Goal: Check status: Check status

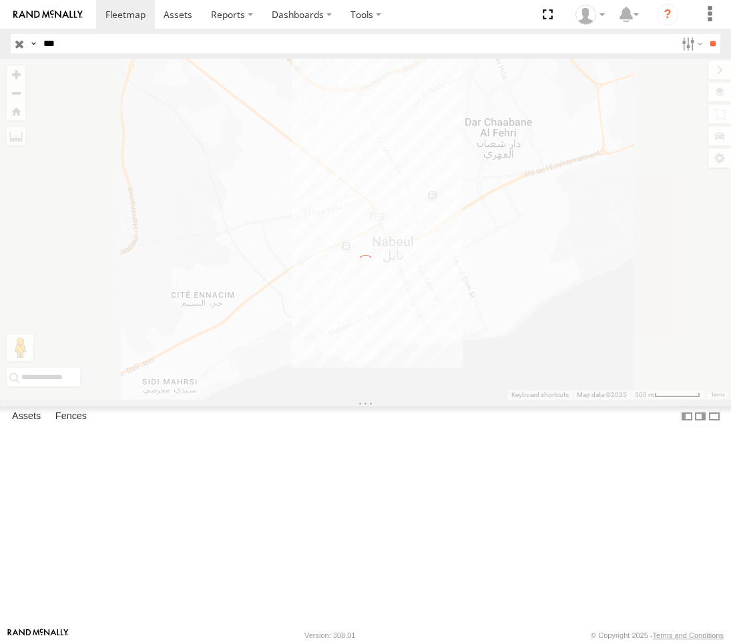
select select "**********"
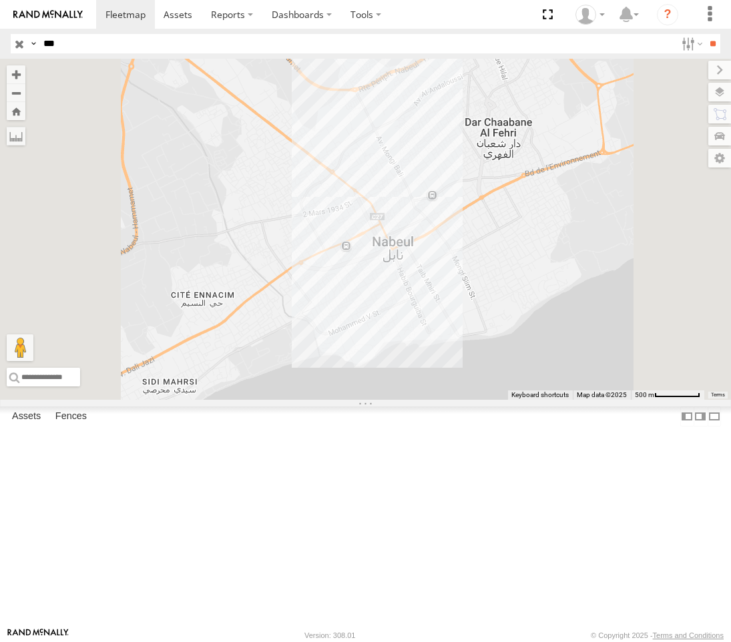
click at [0, 0] on div "Nabeul branch" at bounding box center [0, 0] width 0 height 0
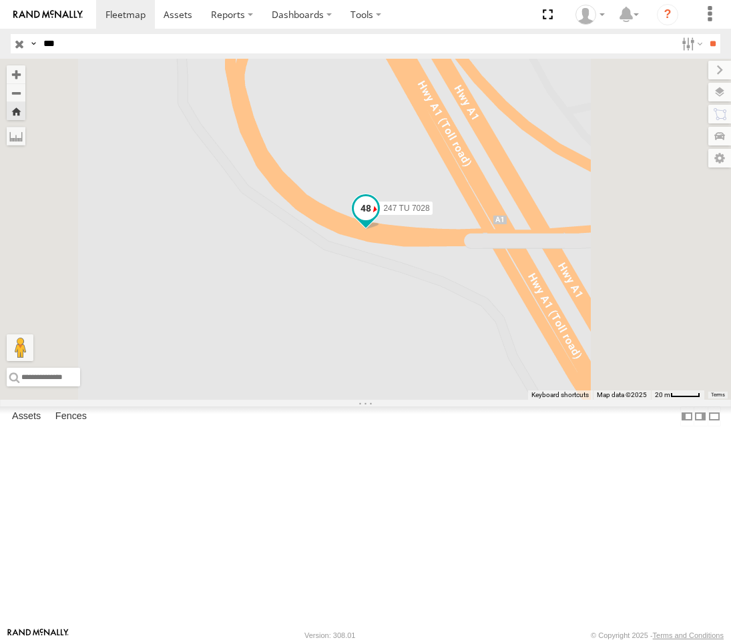
click at [378, 220] on span at bounding box center [366, 208] width 24 height 24
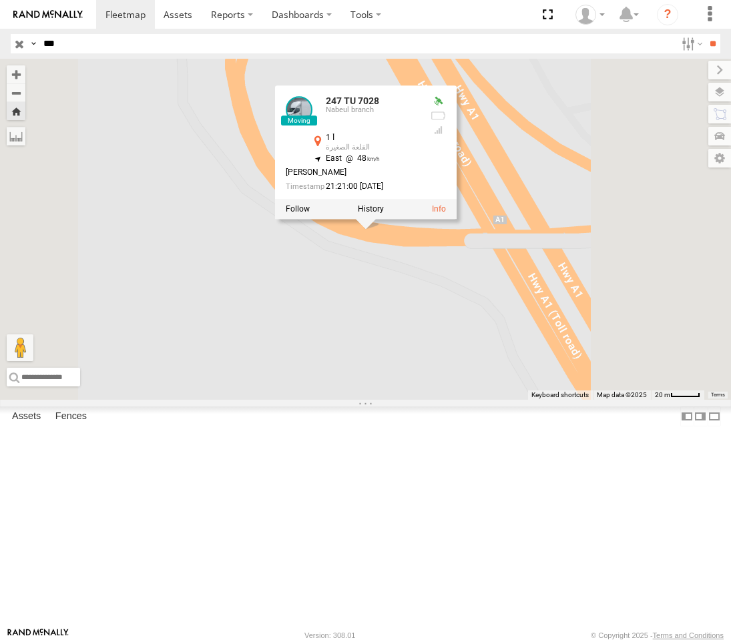
click at [0, 0] on div "247 TU 7028 [GEOGRAPHIC_DATA] branch أ 1 القلعة الصغيرة 35.83977 10.53271 247 T…" at bounding box center [0, 0] width 0 height 0
click at [457, 220] on div "247 TU 7028 [GEOGRAPHIC_DATA] branch أ 1 القلعة الصغيرة 35.83977 , 10.53271 Eas…" at bounding box center [366, 152] width 182 height 134
click at [0, 0] on div "247 TU 7028 [GEOGRAPHIC_DATA] branch أ 1 القلعة الصغيرة 35.83977 10.53271 247 T…" at bounding box center [0, 0] width 0 height 0
click at [19, 46] on input "button" at bounding box center [19, 43] width 17 height 19
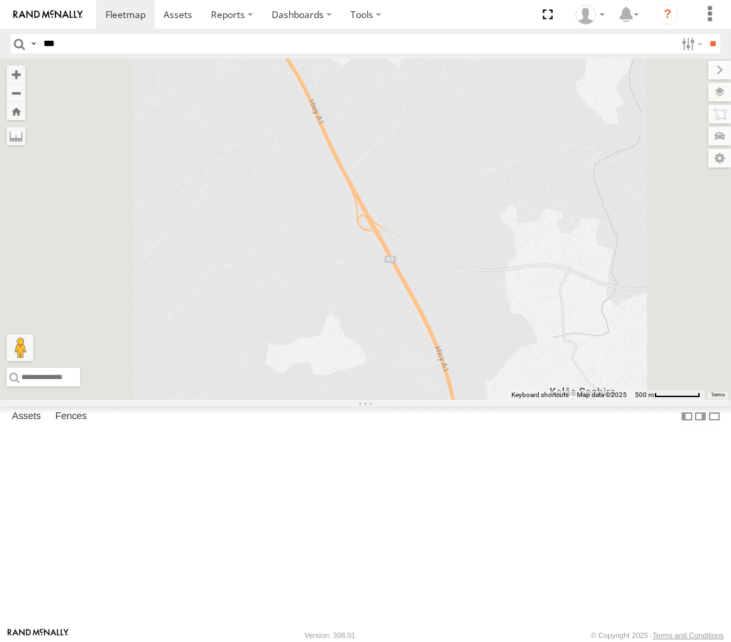
click at [117, 47] on input "***" at bounding box center [357, 43] width 638 height 19
type input "****"
click at [705, 34] on input "**" at bounding box center [712, 43] width 15 height 19
click at [0, 0] on div "Nabeul branch" at bounding box center [0, 0] width 0 height 0
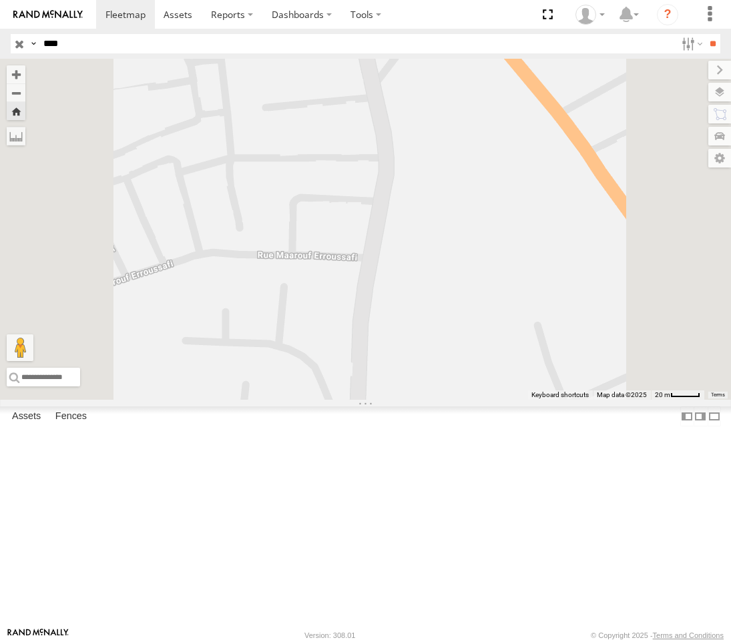
drag, startPoint x: 620, startPoint y: 357, endPoint x: 610, endPoint y: 671, distance: 313.9
click at [610, 642] on html at bounding box center [365, 321] width 731 height 642
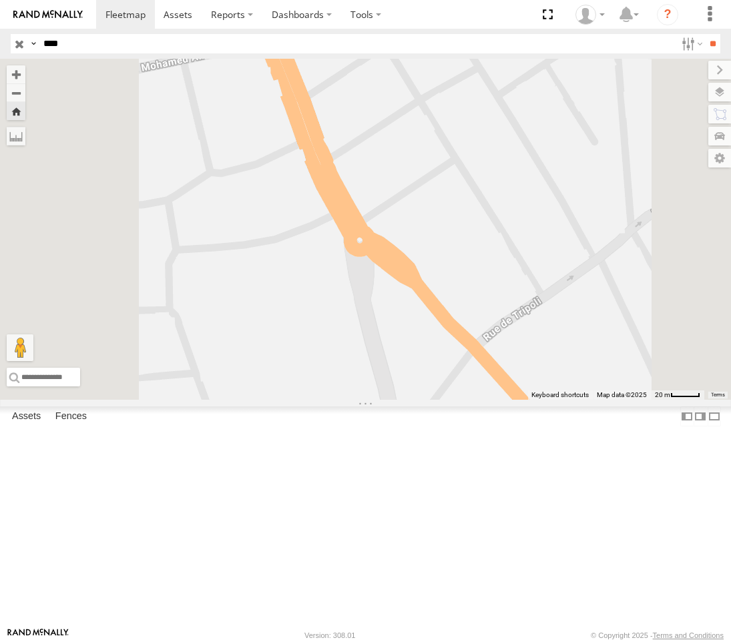
drag, startPoint x: 660, startPoint y: 299, endPoint x: 664, endPoint y: 612, distance: 312.5
click at [664, 400] on div "247 TU 7028" at bounding box center [365, 229] width 731 height 341
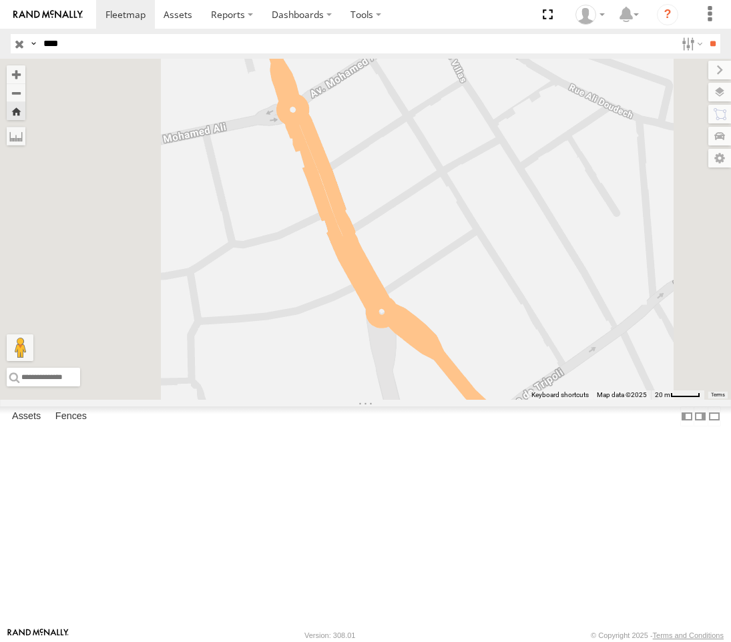
drag, startPoint x: 576, startPoint y: 254, endPoint x: 632, endPoint y: 457, distance: 210.6
click at [661, 400] on div "247 TU 7028" at bounding box center [365, 229] width 731 height 341
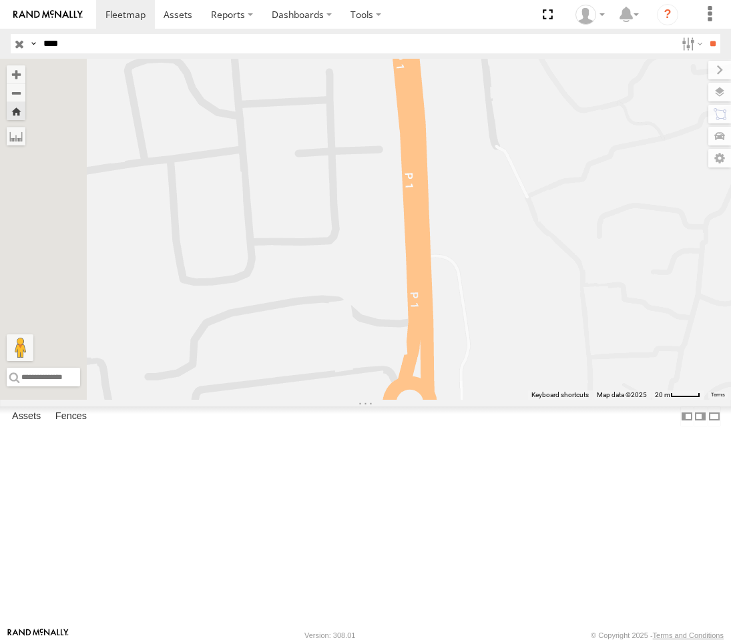
drag, startPoint x: 563, startPoint y: 246, endPoint x: 698, endPoint y: 473, distance: 263.7
click at [703, 632] on body at bounding box center [365, 321] width 731 height 642
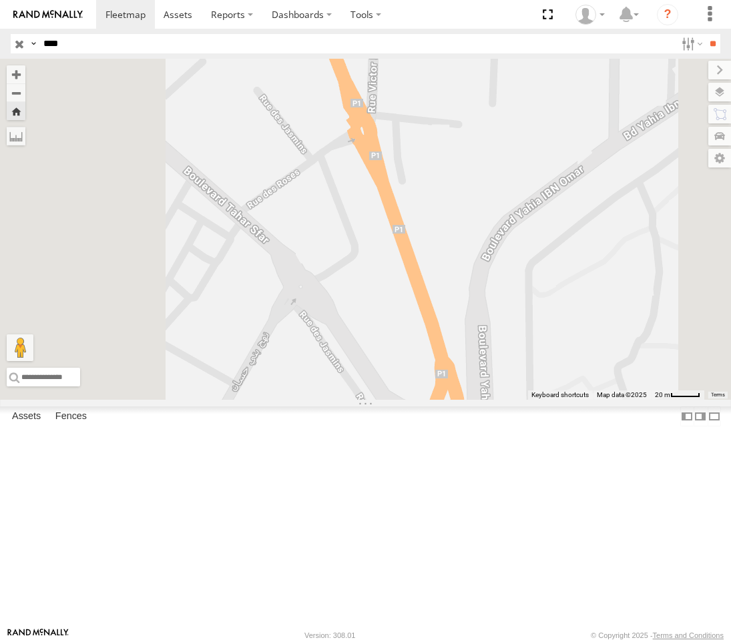
drag, startPoint x: 640, startPoint y: 236, endPoint x: 712, endPoint y: 570, distance: 342.3
click at [712, 400] on div "247 TU 7028" at bounding box center [365, 229] width 731 height 341
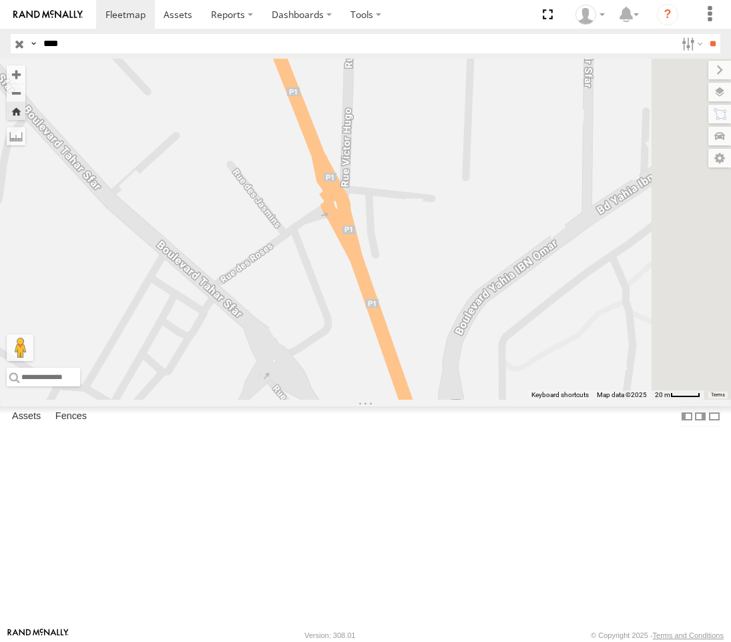
drag, startPoint x: 675, startPoint y: 351, endPoint x: 405, endPoint y: -49, distance: 482.4
click at [405, 0] on html at bounding box center [365, 321] width 731 height 642
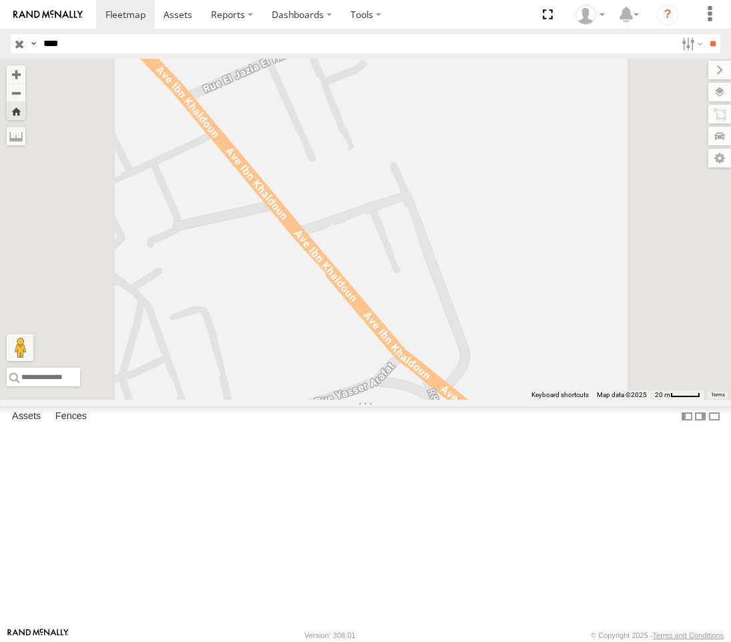
click at [0, 0] on div "247 TU 7028" at bounding box center [0, 0] width 0 height 0
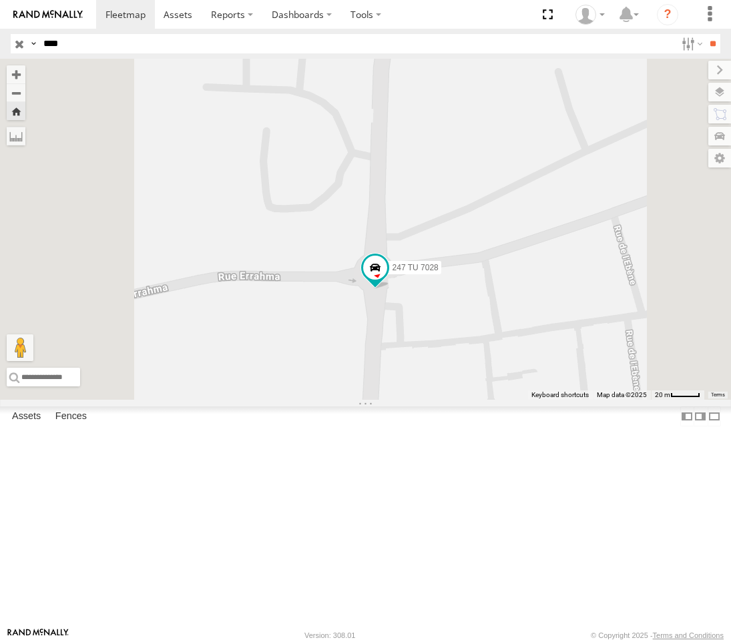
drag, startPoint x: 448, startPoint y: 367, endPoint x: 495, endPoint y: 488, distance: 130.4
click at [460, 400] on div "247 TU 7028" at bounding box center [365, 229] width 731 height 341
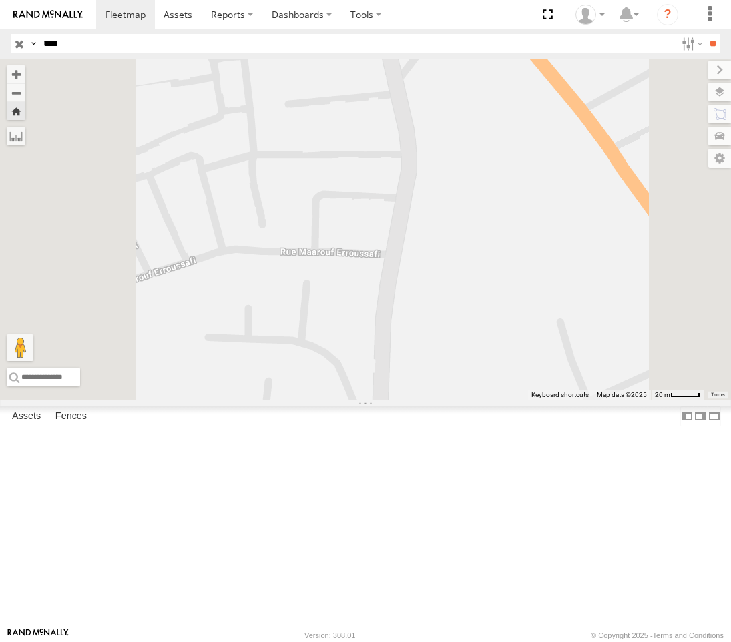
drag, startPoint x: 506, startPoint y: 388, endPoint x: 504, endPoint y: 548, distance: 160.2
click at [504, 400] on div "247 TU 7028" at bounding box center [365, 229] width 731 height 341
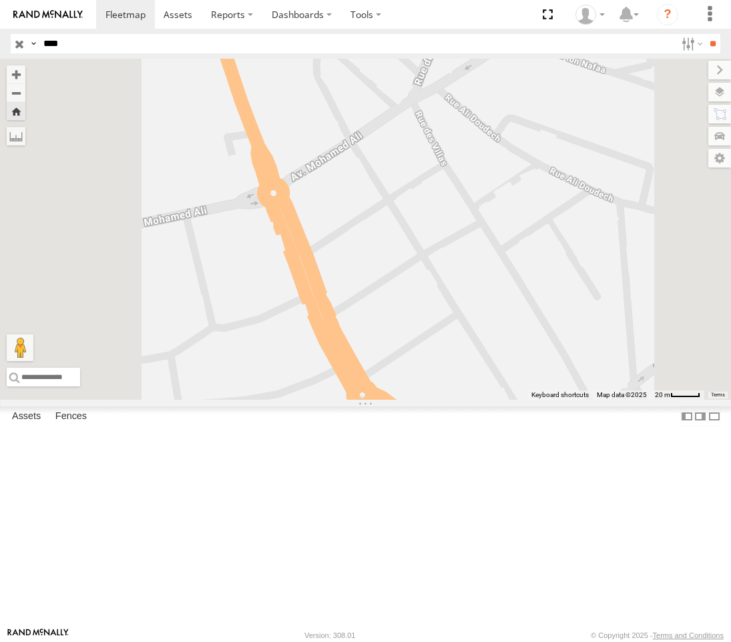
drag, startPoint x: 519, startPoint y: 409, endPoint x: 543, endPoint y: 599, distance: 191.8
click at [543, 400] on div "247 TU 7028" at bounding box center [365, 229] width 731 height 341
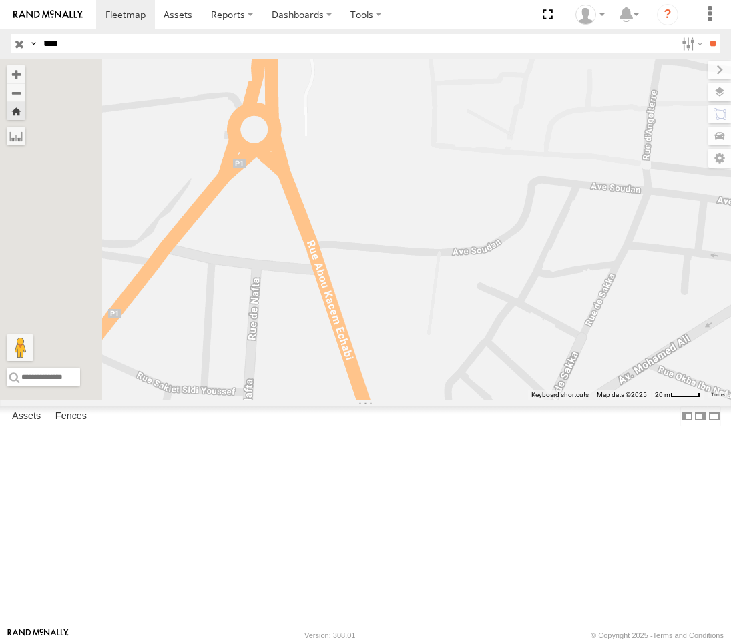
drag, startPoint x: 420, startPoint y: 388, endPoint x: 557, endPoint y: 583, distance: 238.6
click at [557, 400] on div "247 TU 7028" at bounding box center [365, 229] width 731 height 341
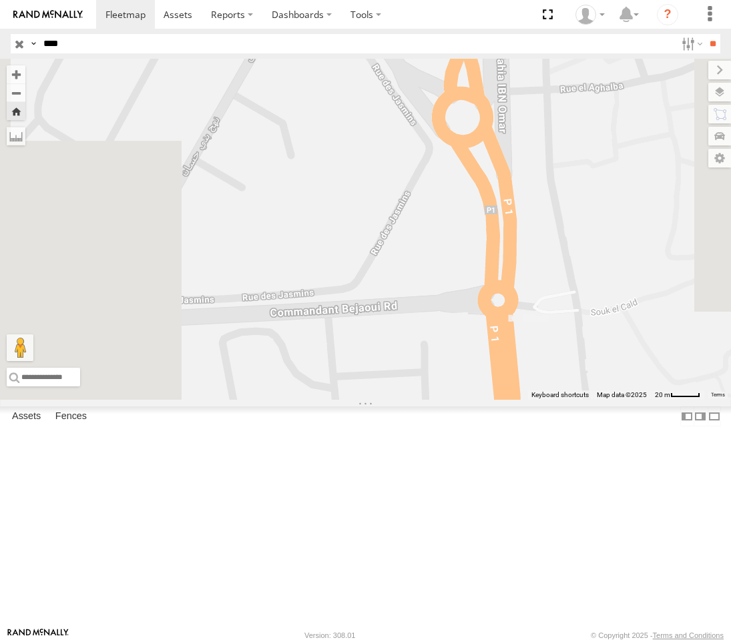
drag, startPoint x: 570, startPoint y: 433, endPoint x: 595, endPoint y: 666, distance: 233.7
click at [595, 642] on html at bounding box center [365, 321] width 731 height 642
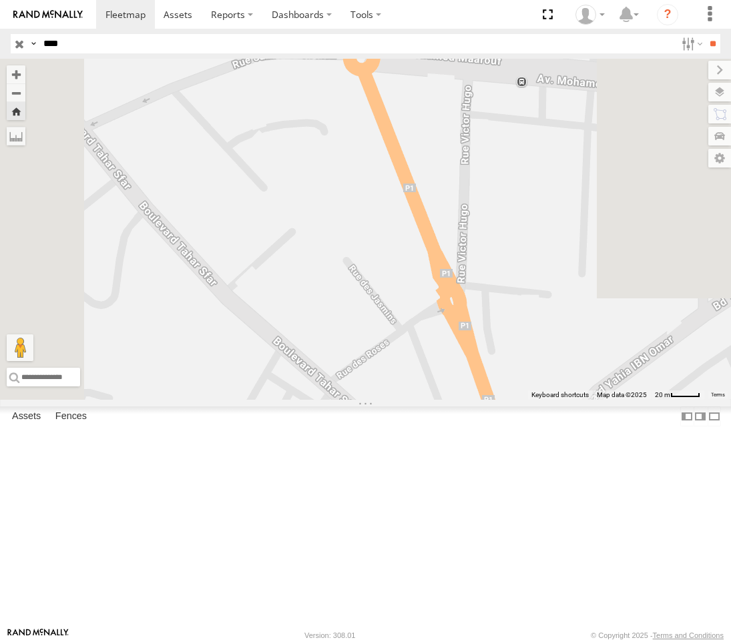
drag, startPoint x: 561, startPoint y: 474, endPoint x: 614, endPoint y: 640, distance: 174.4
click at [614, 640] on body at bounding box center [365, 321] width 731 height 642
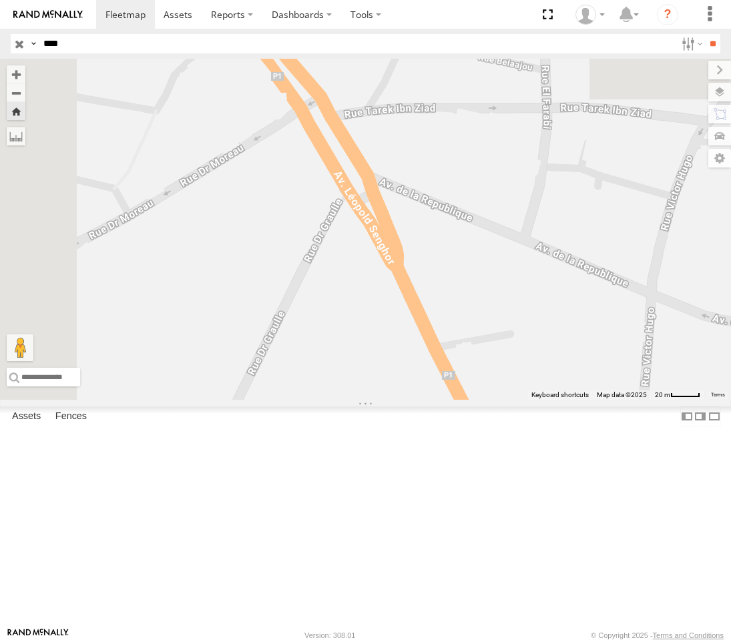
drag, startPoint x: 506, startPoint y: 443, endPoint x: 600, endPoint y: 585, distance: 170.2
click at [599, 400] on div "247 TU 7028" at bounding box center [365, 229] width 731 height 341
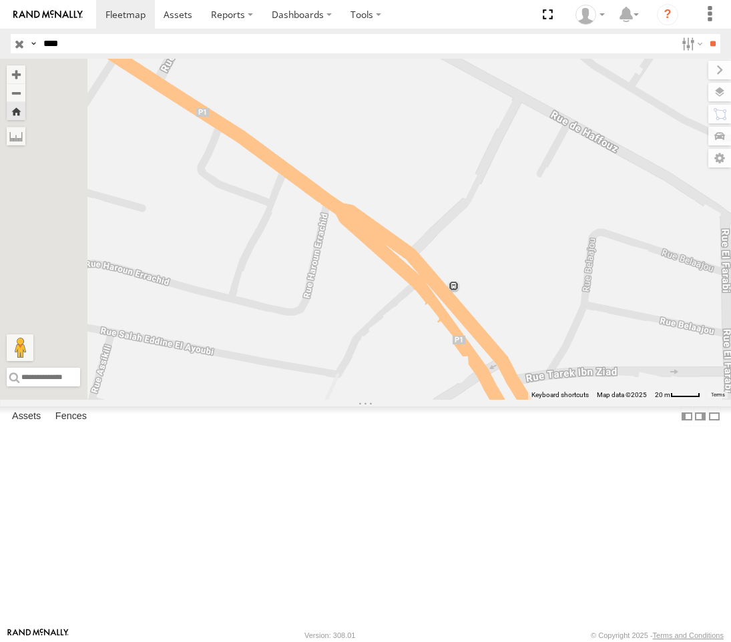
drag, startPoint x: 505, startPoint y: 441, endPoint x: 614, endPoint y: 555, distance: 158.2
click at [614, 400] on div "247 TU 7028" at bounding box center [365, 229] width 731 height 341
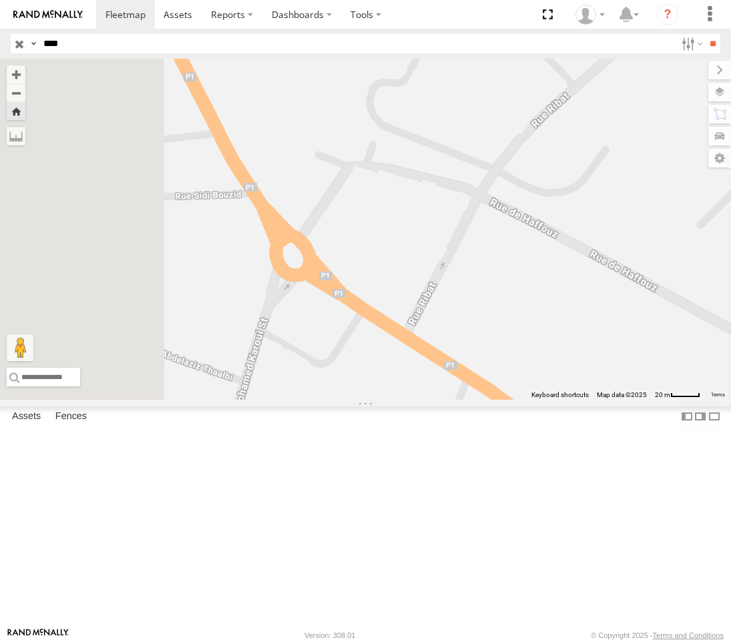
drag, startPoint x: 480, startPoint y: 429, endPoint x: 649, endPoint y: 576, distance: 223.4
click at [648, 400] on div "247 TU 7028" at bounding box center [365, 229] width 731 height 341
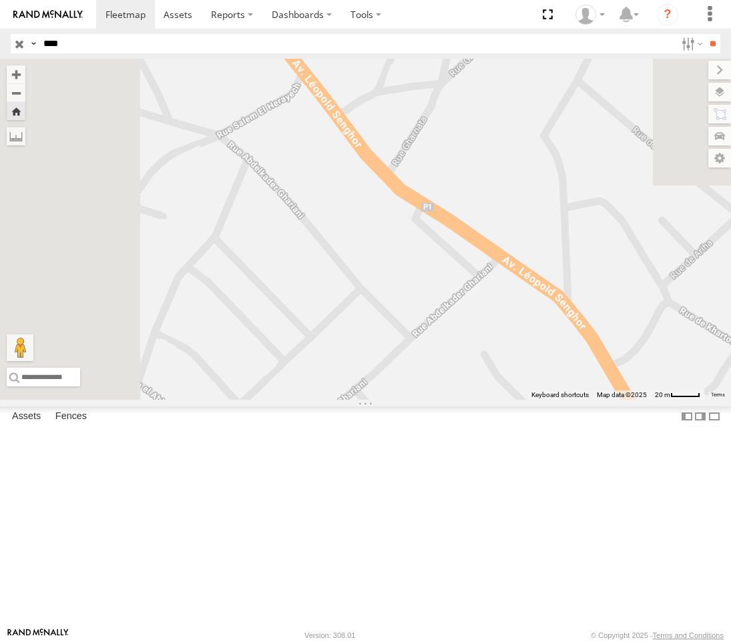
click at [628, 400] on div "247 TU 7028 Keyboard shortcuts Map Data Map data ©2025 Map data ©2025 20 m Clic…" at bounding box center [365, 229] width 731 height 341
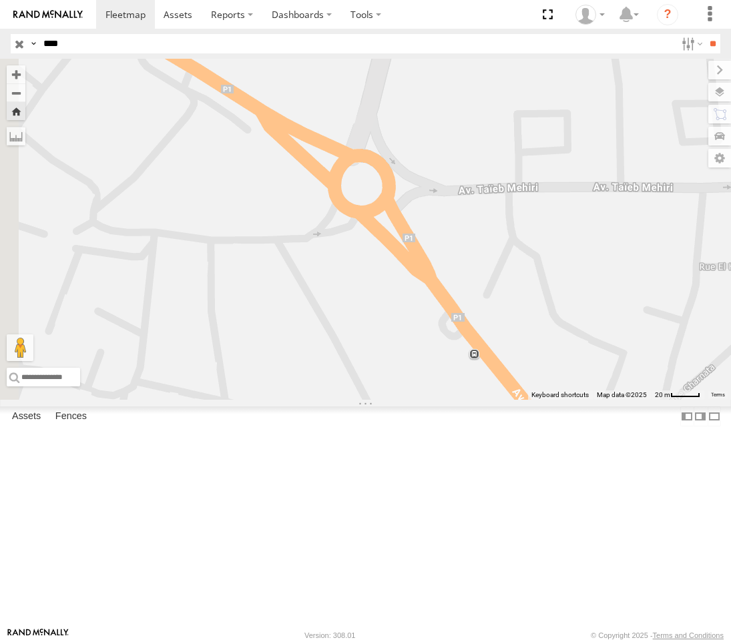
drag, startPoint x: 523, startPoint y: 480, endPoint x: 624, endPoint y: 598, distance: 155.3
click at [624, 400] on div "247 TU 7028" at bounding box center [365, 229] width 731 height 341
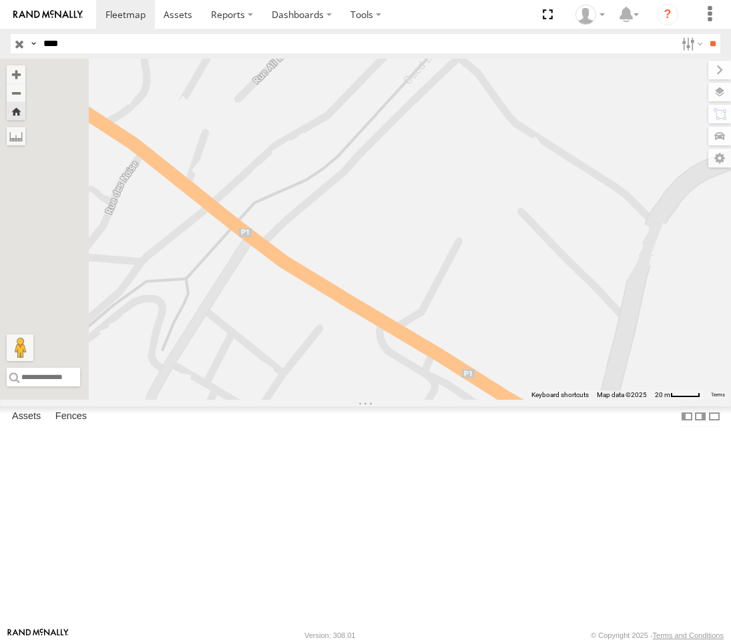
click at [680, 400] on div "247 TU 7028" at bounding box center [365, 229] width 731 height 341
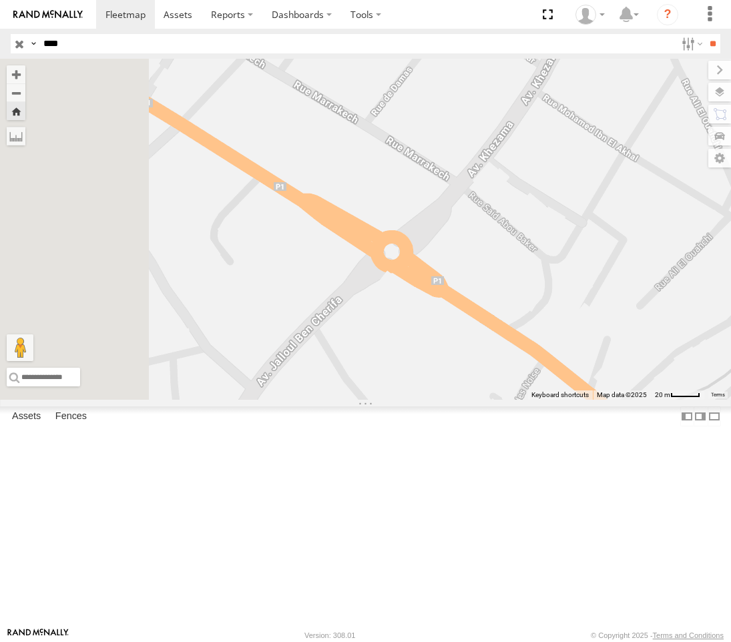
drag, startPoint x: 478, startPoint y: 501, endPoint x: 704, endPoint y: 589, distance: 242.6
click at [701, 400] on div "247 TU 7028" at bounding box center [365, 229] width 731 height 341
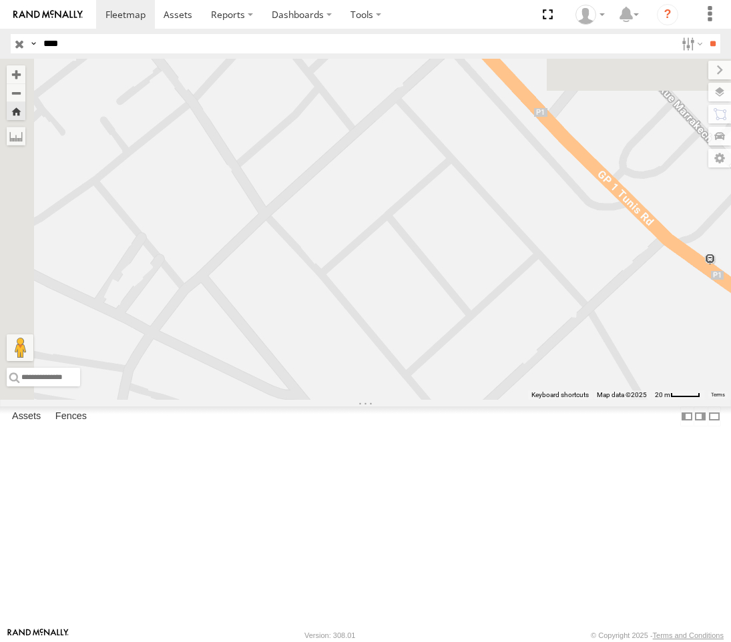
drag, startPoint x: 513, startPoint y: 509, endPoint x: 565, endPoint y: 534, distance: 57.9
click at [559, 400] on div "247 TU 7028" at bounding box center [365, 229] width 731 height 341
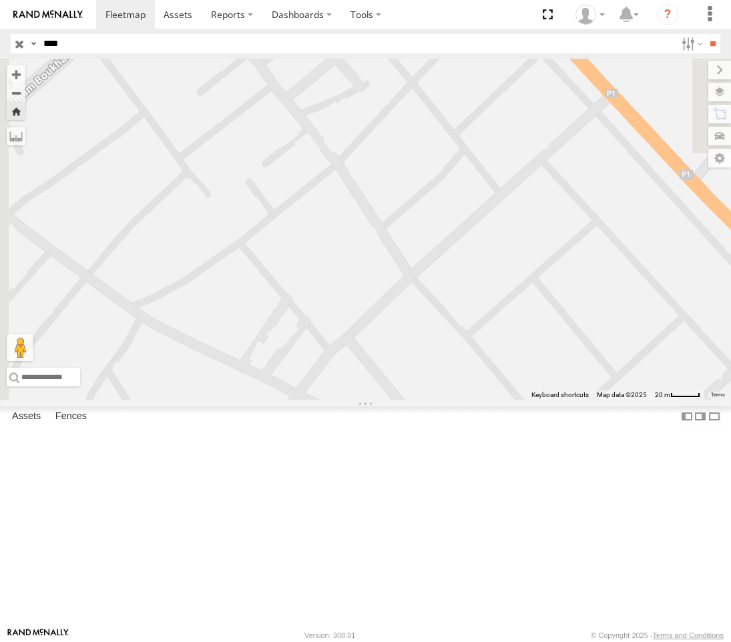
click at [584, 634] on body at bounding box center [365, 321] width 731 height 642
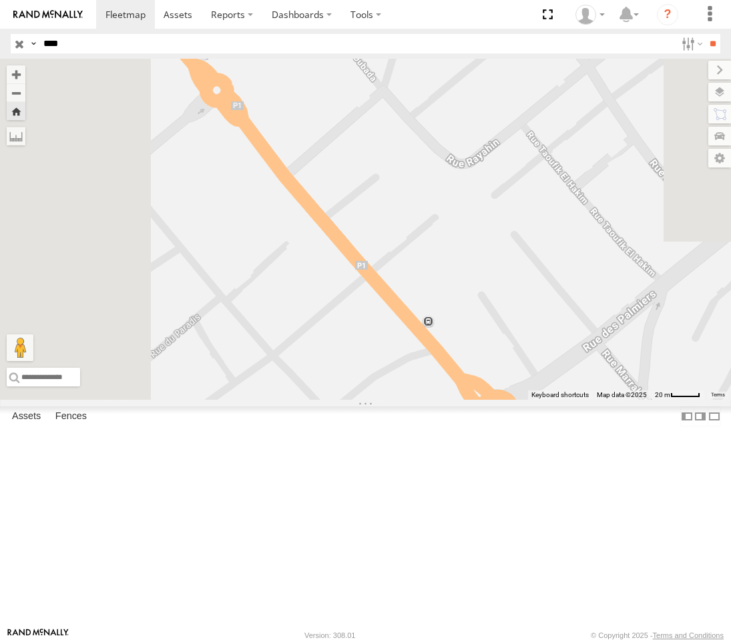
drag, startPoint x: 514, startPoint y: 457, endPoint x: 572, endPoint y: 563, distance: 120.7
click at [569, 400] on div "247 TU 7028" at bounding box center [365, 229] width 731 height 341
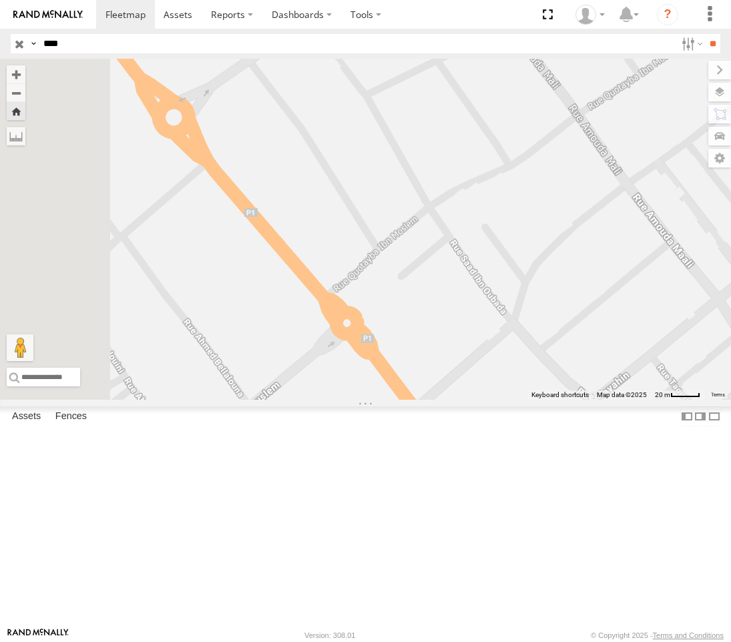
click at [665, 400] on div "247 TU 7028" at bounding box center [365, 229] width 731 height 341
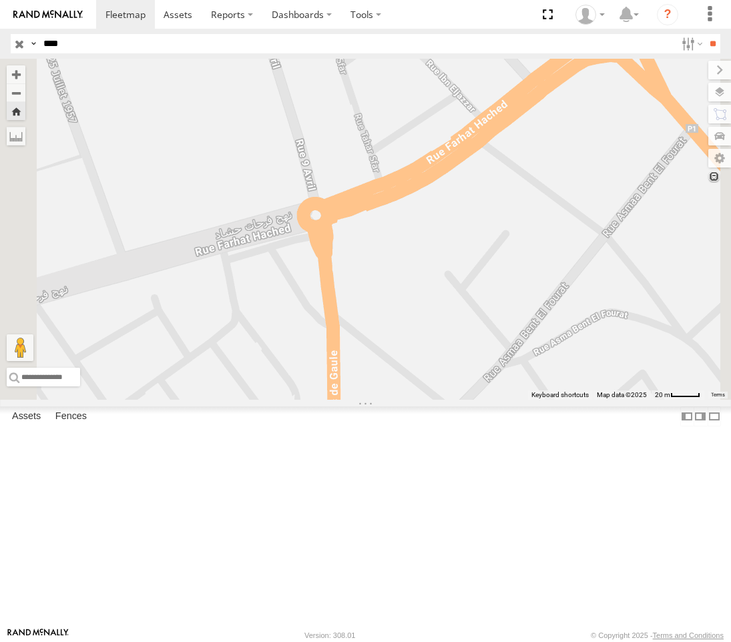
click at [0, 0] on div "247 TU 7028 [GEOGRAPHIC_DATA] branch" at bounding box center [0, 0] width 0 height 0
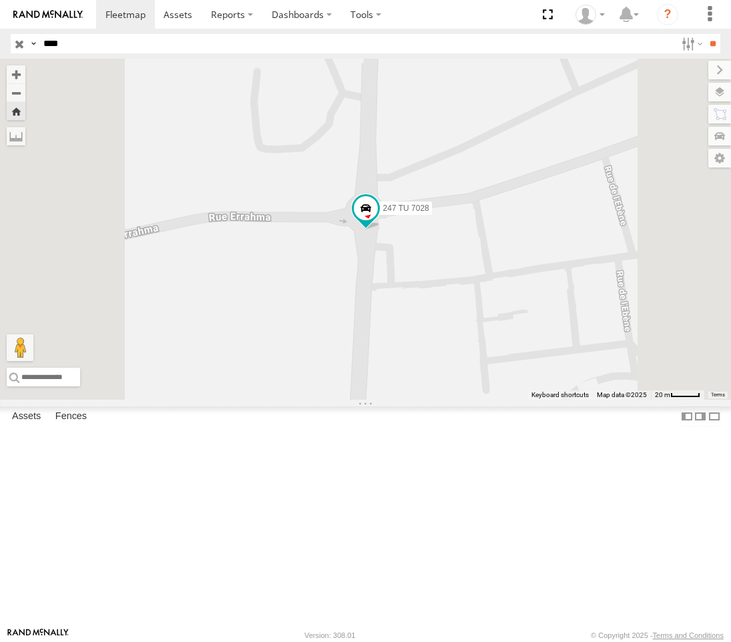
drag, startPoint x: 606, startPoint y: 541, endPoint x: 584, endPoint y: 300, distance: 242.0
click at [584, 301] on div "247 TU 7028" at bounding box center [365, 229] width 731 height 341
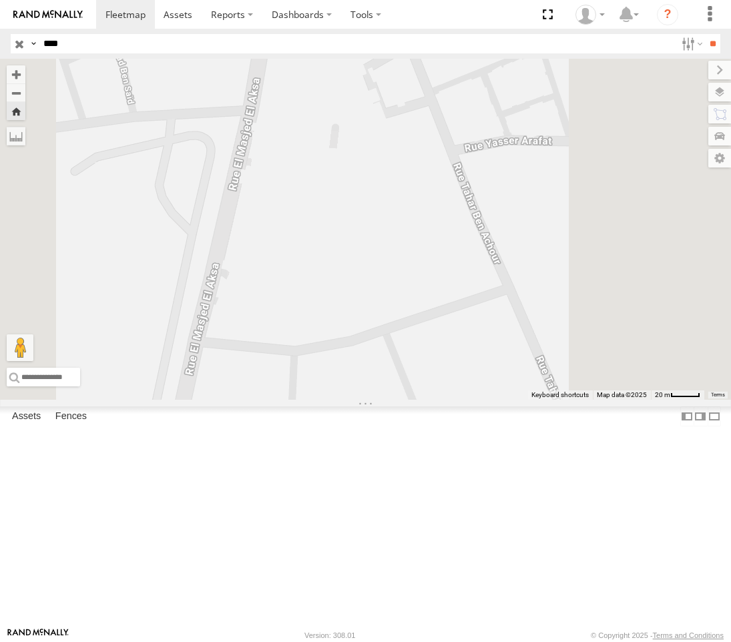
click at [0, 0] on div "247 TU 7028" at bounding box center [0, 0] width 0 height 0
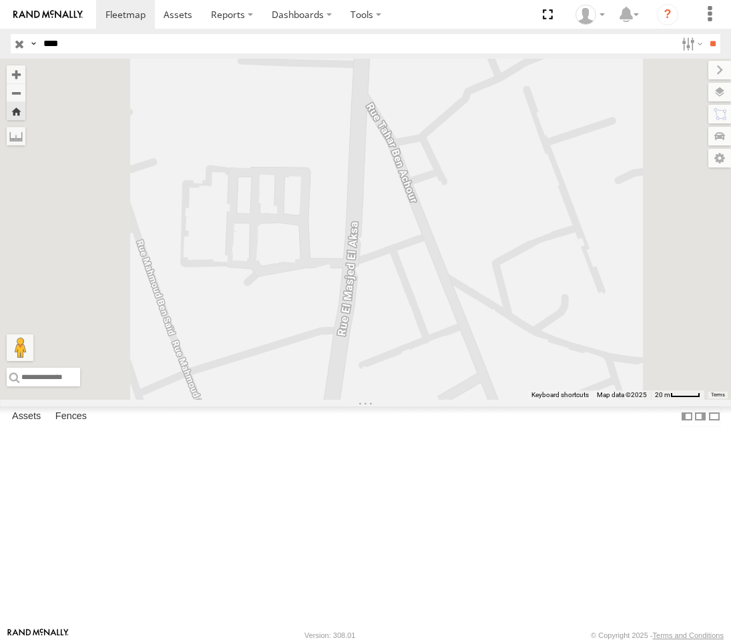
drag, startPoint x: 610, startPoint y: 562, endPoint x: 623, endPoint y: 240, distance: 322.1
click at [610, 151] on div "247 TU 7028" at bounding box center [365, 229] width 731 height 341
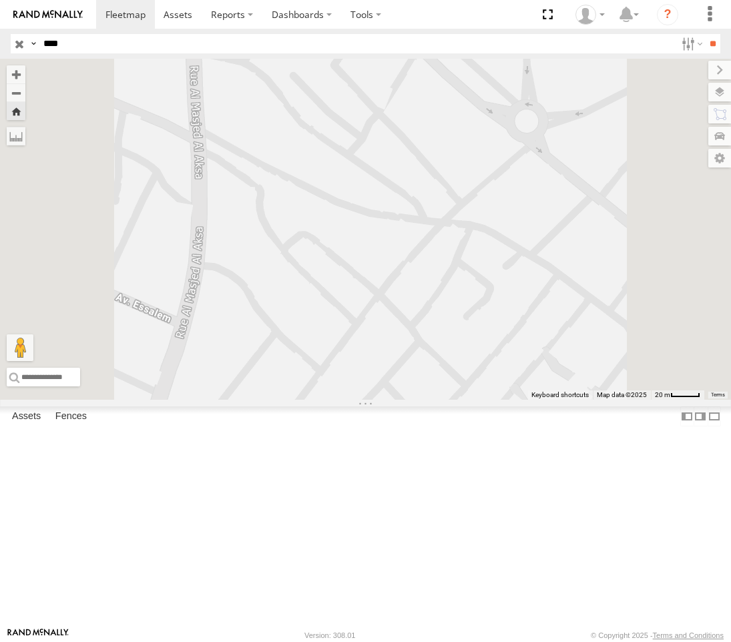
click at [634, 320] on div "247 TU 7028" at bounding box center [365, 229] width 731 height 341
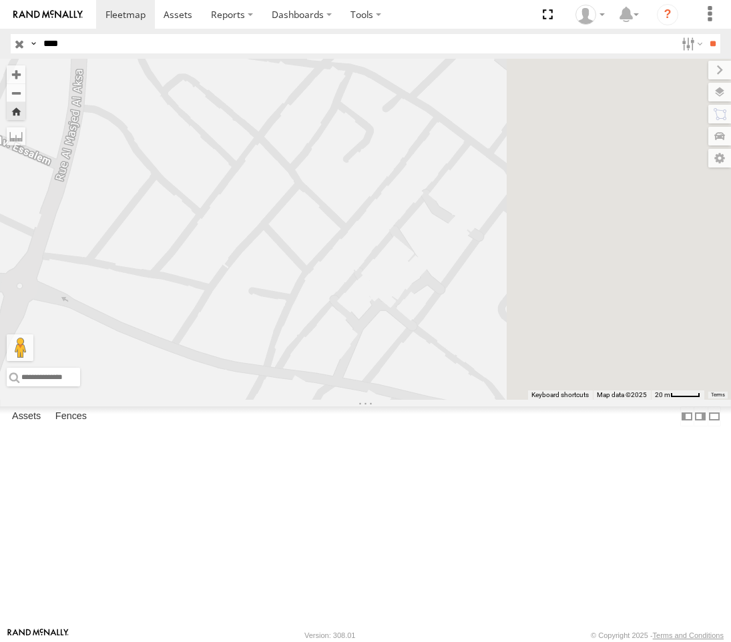
drag, startPoint x: 616, startPoint y: 259, endPoint x: 487, endPoint y: 116, distance: 192.4
click at [484, 107] on div "247 TU 7028" at bounding box center [365, 229] width 731 height 341
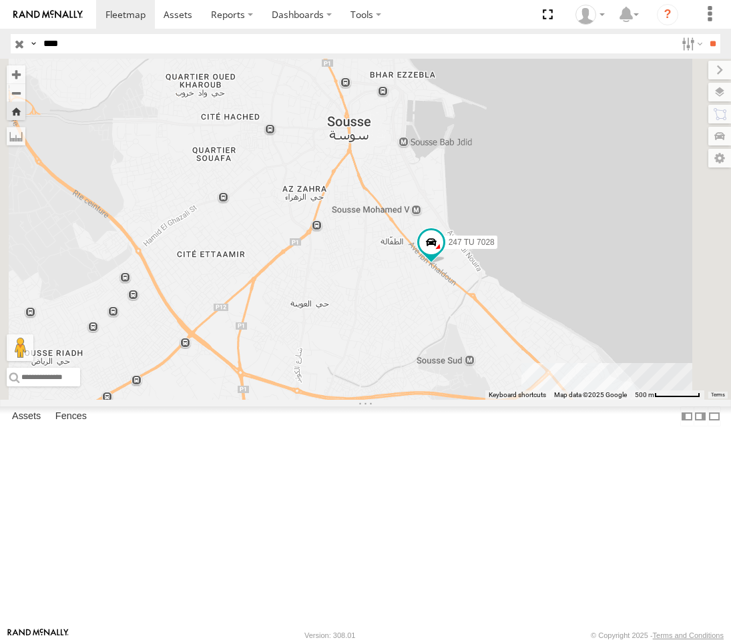
click at [0, 0] on div "247 TU 7028" at bounding box center [0, 0] width 0 height 0
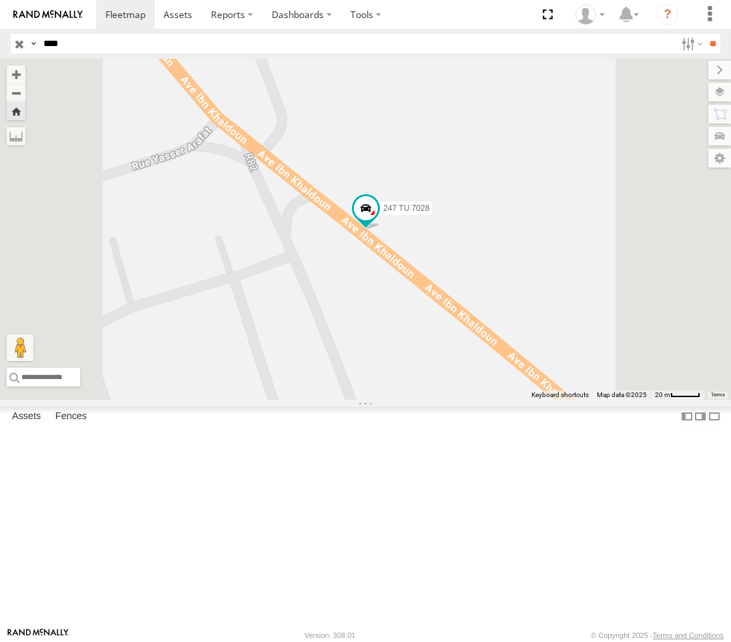
click at [0, 0] on div "247 TU 7028" at bounding box center [0, 0] width 0 height 0
drag, startPoint x: 608, startPoint y: 420, endPoint x: 393, endPoint y: 212, distance: 298.9
click at [397, 217] on div "247 TU 7028" at bounding box center [365, 229] width 731 height 341
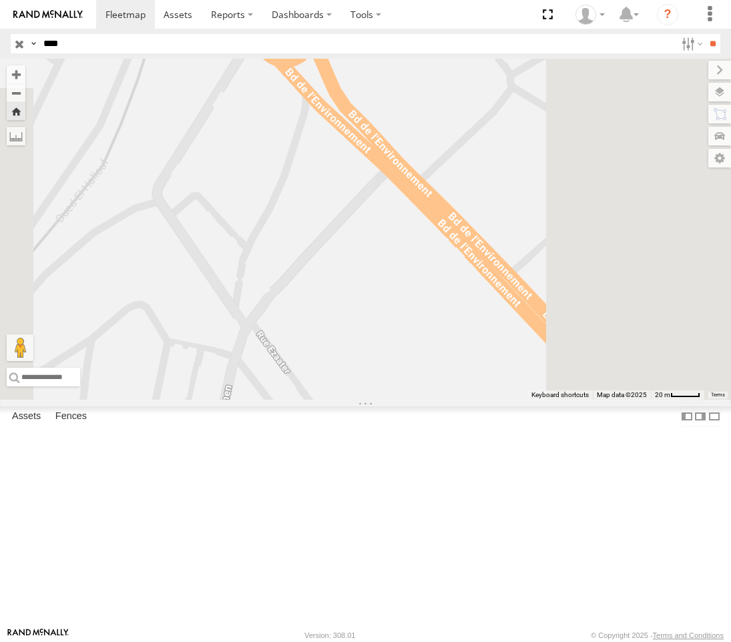
drag, startPoint x: 549, startPoint y: 418, endPoint x: 416, endPoint y: 319, distance: 166.1
click at [423, 286] on div "247 TU 7028" at bounding box center [365, 229] width 731 height 341
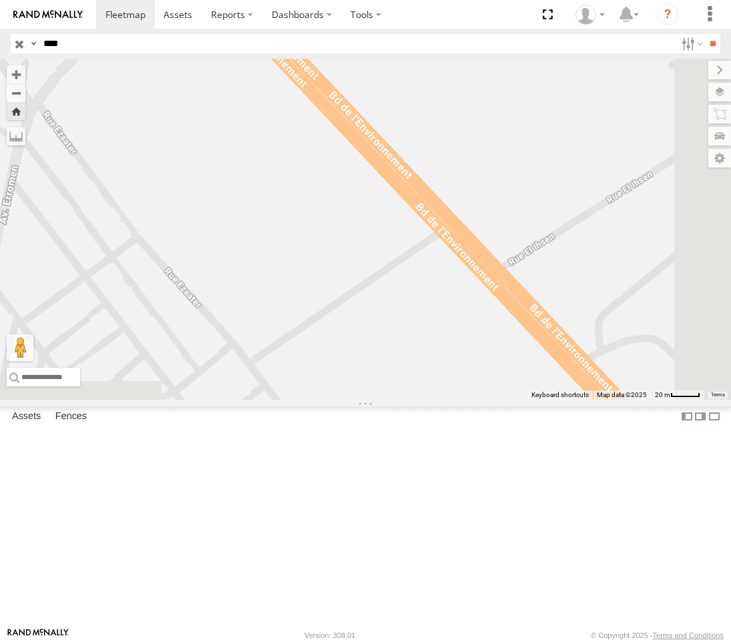
drag, startPoint x: 563, startPoint y: 406, endPoint x: 398, endPoint y: 226, distance: 243.8
click at [398, 226] on div "247 TU 7028" at bounding box center [365, 229] width 731 height 341
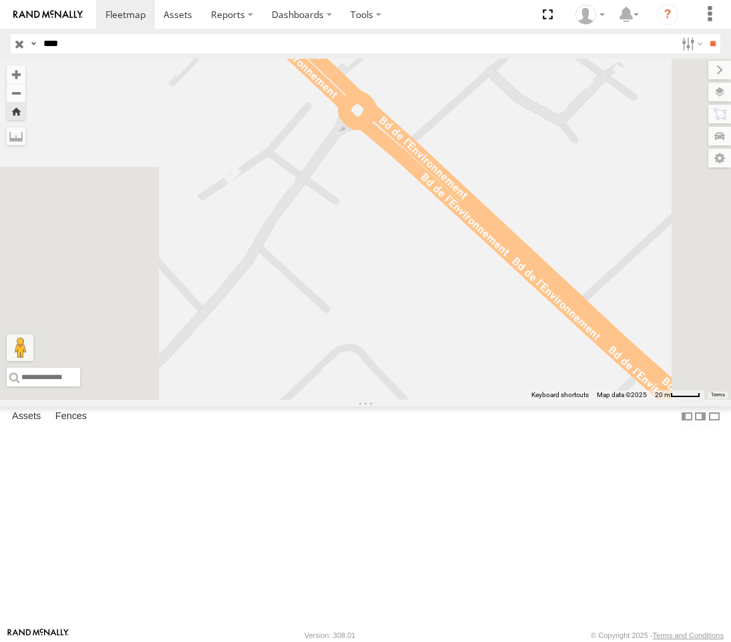
drag, startPoint x: 473, startPoint y: 370, endPoint x: 300, endPoint y: 201, distance: 241.7
click at [355, 238] on div "247 TU 7028" at bounding box center [365, 229] width 731 height 341
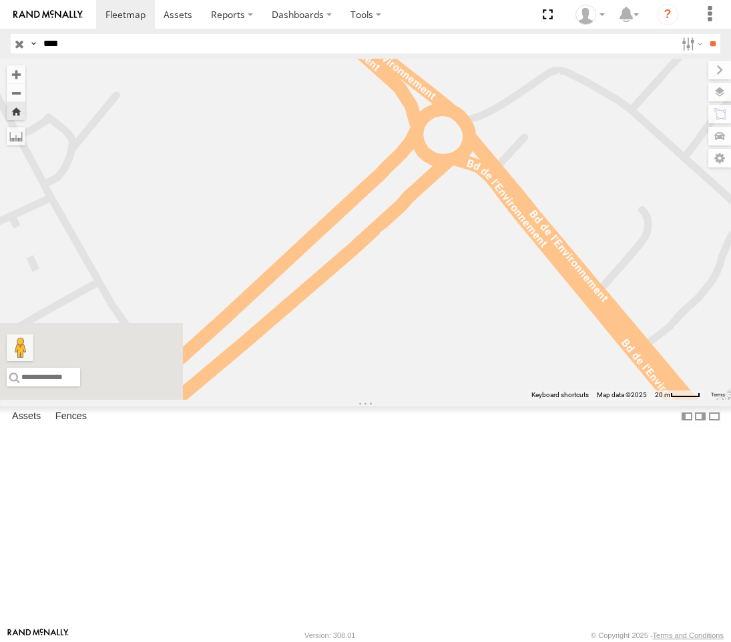
drag, startPoint x: 545, startPoint y: 453, endPoint x: 709, endPoint y: 616, distance: 230.9
click at [709, 400] on div "247 TU 7028" at bounding box center [365, 229] width 731 height 341
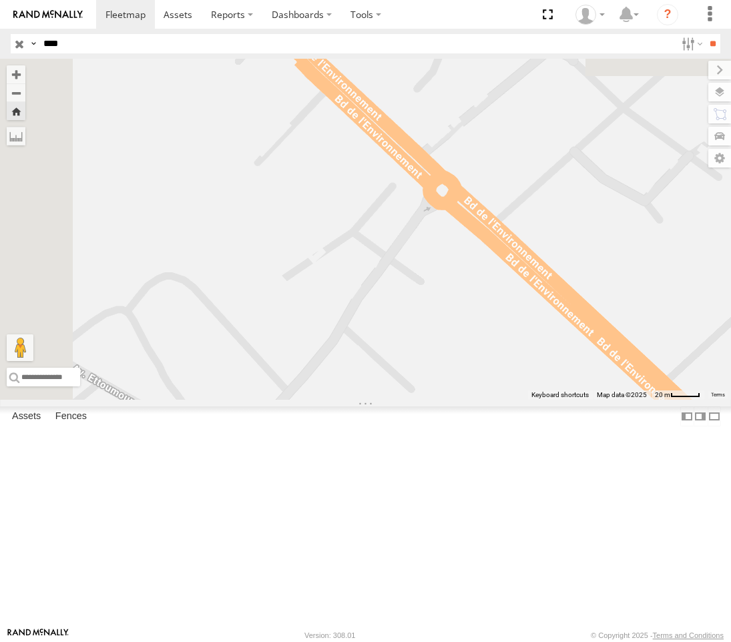
drag, startPoint x: 551, startPoint y: 287, endPoint x: 710, endPoint y: 511, distance: 274.9
click at [710, 400] on div "247 TU 7028" at bounding box center [365, 229] width 731 height 341
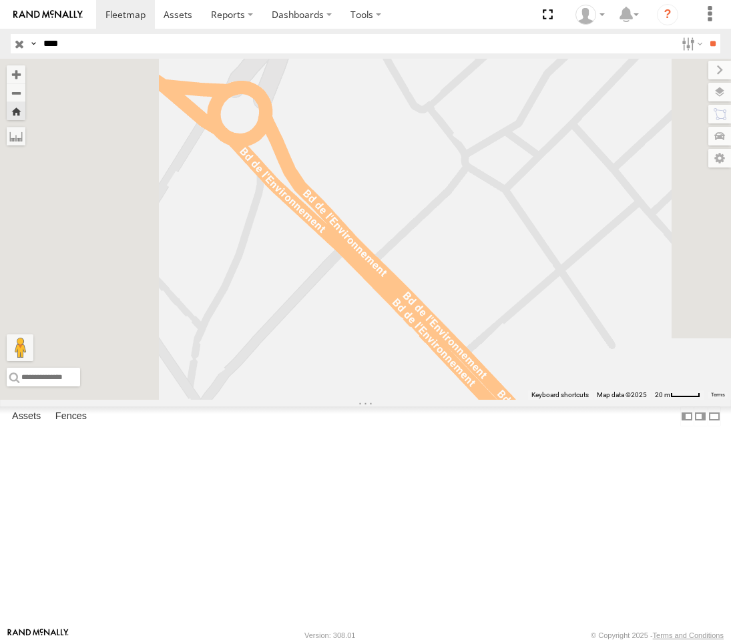
drag, startPoint x: 570, startPoint y: 407, endPoint x: 678, endPoint y: 499, distance: 142.1
click at [678, 400] on div "247 TU 7028" at bounding box center [365, 229] width 731 height 341
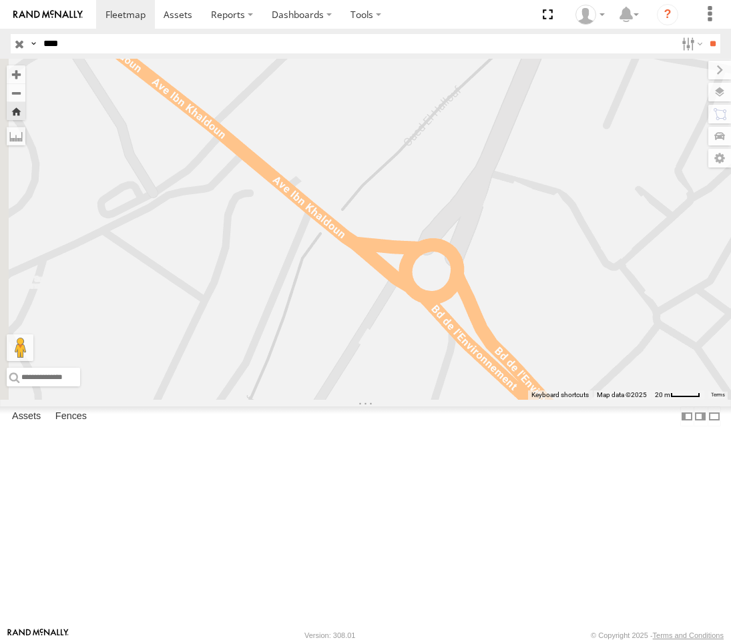
drag, startPoint x: 495, startPoint y: 412, endPoint x: 668, endPoint y: 539, distance: 214.9
click at [668, 400] on div "247 TU 7028" at bounding box center [365, 229] width 731 height 341
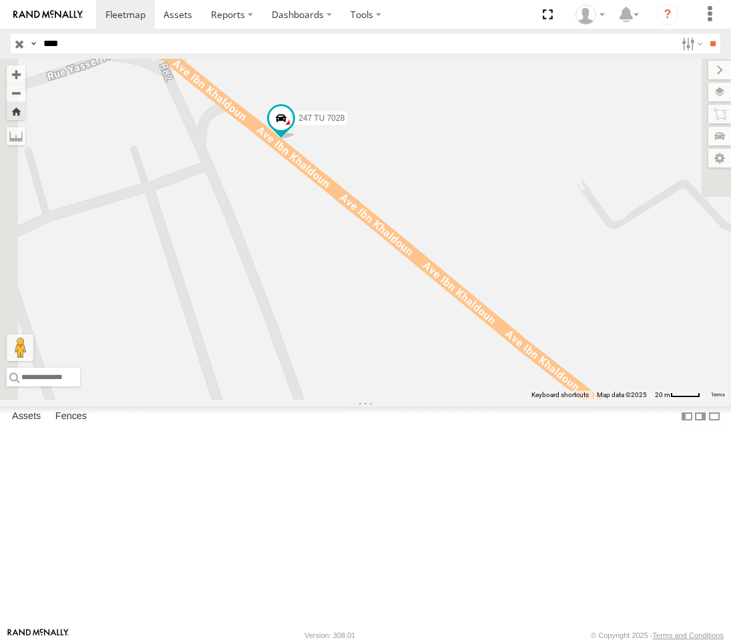
drag, startPoint x: 527, startPoint y: 447, endPoint x: 648, endPoint y: 544, distance: 154.7
click at [648, 400] on div "247 TU 7028" at bounding box center [365, 229] width 731 height 341
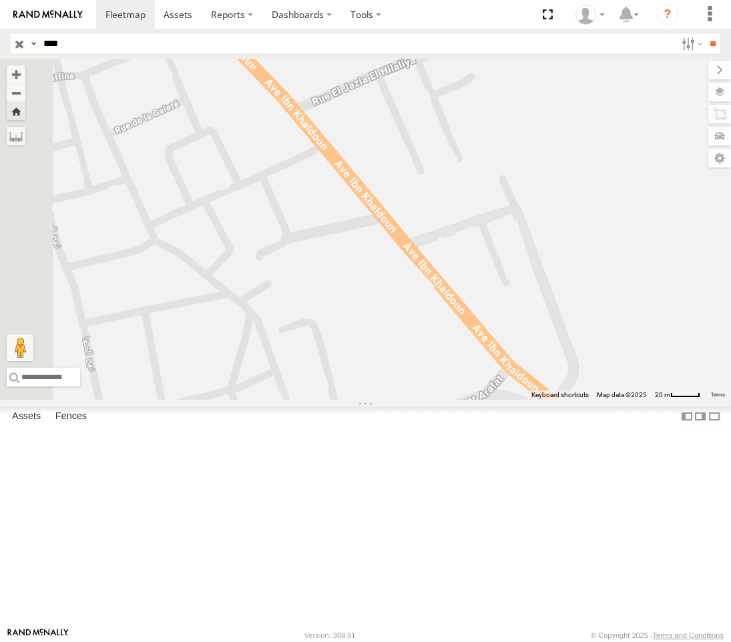
drag, startPoint x: 558, startPoint y: 477, endPoint x: 644, endPoint y: 594, distance: 144.6
click at [644, 400] on div "247 TU 7028" at bounding box center [365, 229] width 731 height 341
drag, startPoint x: 684, startPoint y: 579, endPoint x: 722, endPoint y: 618, distance: 54.8
click at [721, 400] on div "247 TU 7028" at bounding box center [365, 229] width 731 height 341
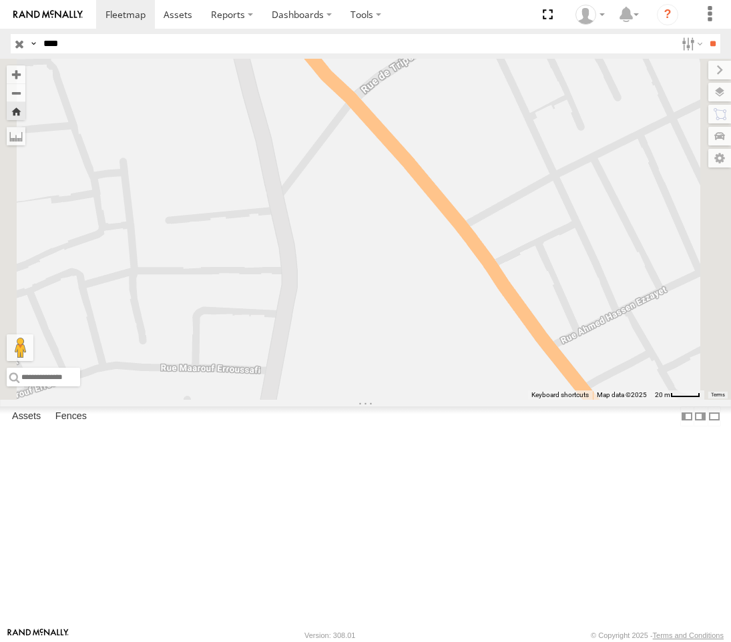
drag, startPoint x: 655, startPoint y: 558, endPoint x: 529, endPoint y: 400, distance: 202.0
click at [537, 400] on div "247 TU 7028" at bounding box center [365, 229] width 731 height 341
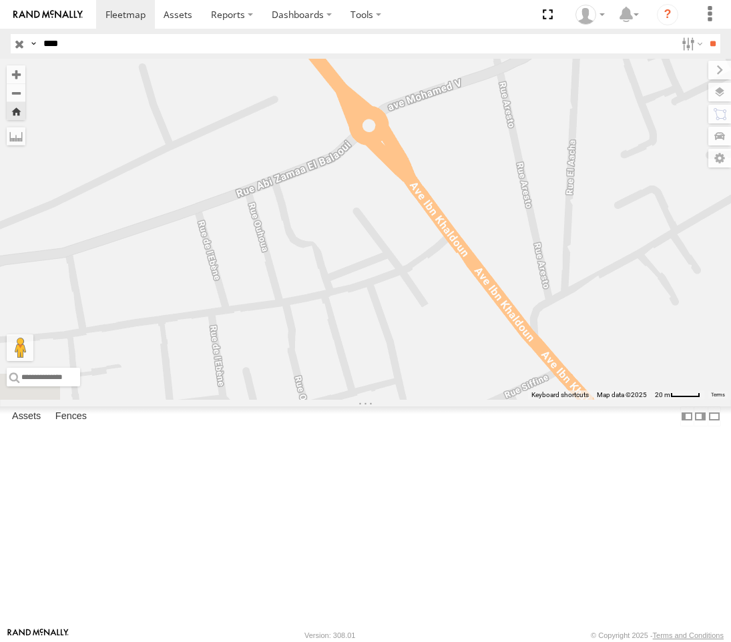
drag, startPoint x: 509, startPoint y: 400, endPoint x: 642, endPoint y: 594, distance: 235.2
click at [651, 400] on div "247 TU 7028" at bounding box center [365, 229] width 731 height 341
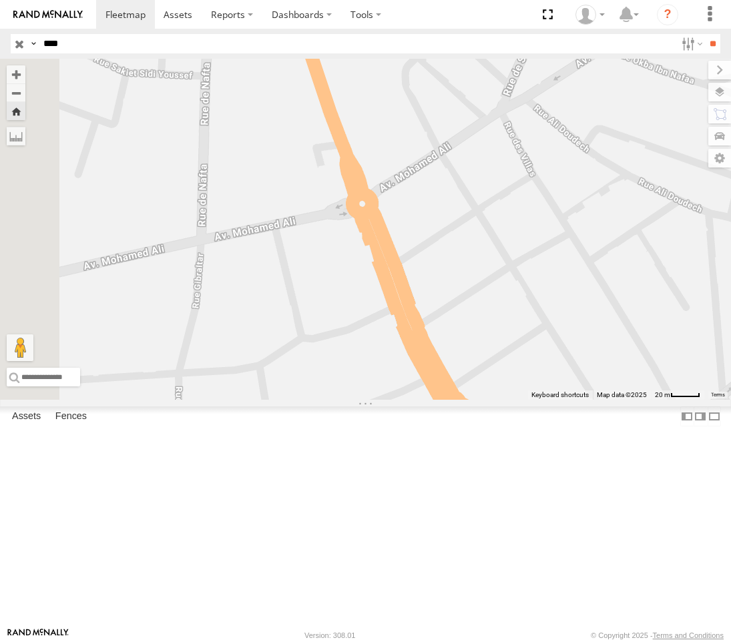
drag, startPoint x: 546, startPoint y: 464, endPoint x: 624, endPoint y: 608, distance: 164.0
click at [626, 400] on div "247 TU 7028" at bounding box center [365, 229] width 731 height 341
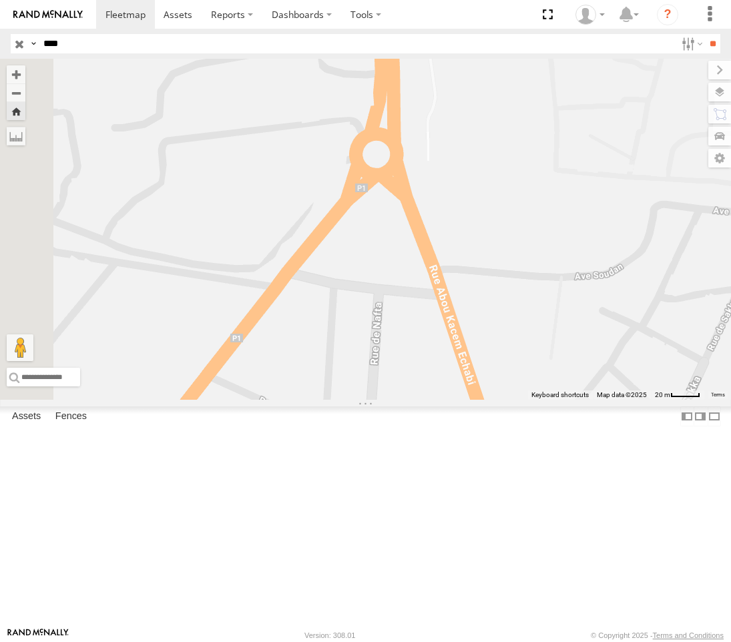
drag, startPoint x: 570, startPoint y: 480, endPoint x: 593, endPoint y: 570, distance: 92.5
click at [593, 400] on div "247 TU 7028" at bounding box center [365, 229] width 731 height 341
drag, startPoint x: 531, startPoint y: 393, endPoint x: 513, endPoint y: 388, distance: 19.3
click at [525, 374] on div "247 TU 7028" at bounding box center [365, 229] width 731 height 341
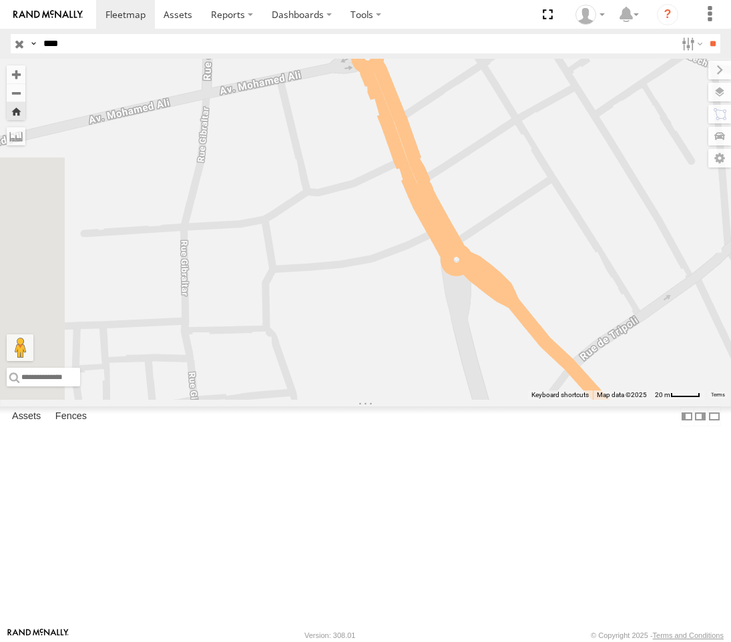
drag, startPoint x: 554, startPoint y: 465, endPoint x: 515, endPoint y: 392, distance: 82.8
click at [517, 393] on div "247 TU 7028" at bounding box center [365, 229] width 731 height 341
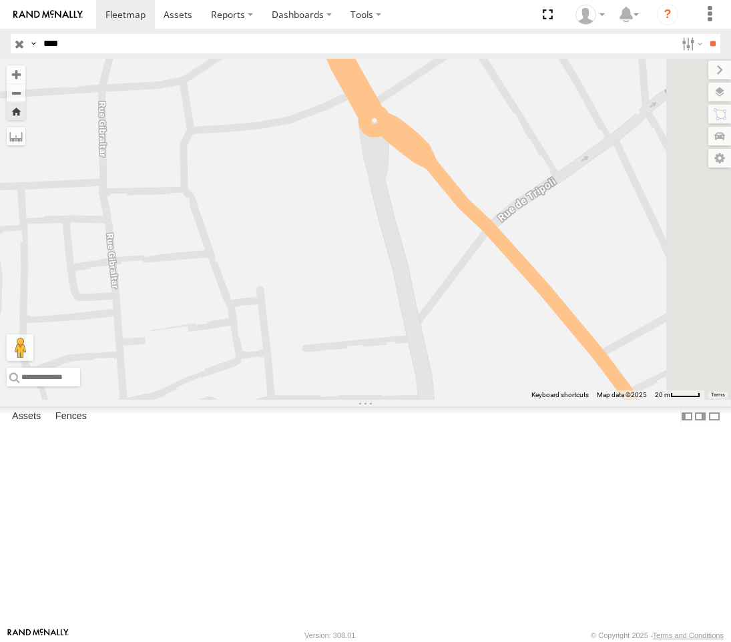
click at [418, 190] on div "247 TU 7028" at bounding box center [365, 229] width 731 height 341
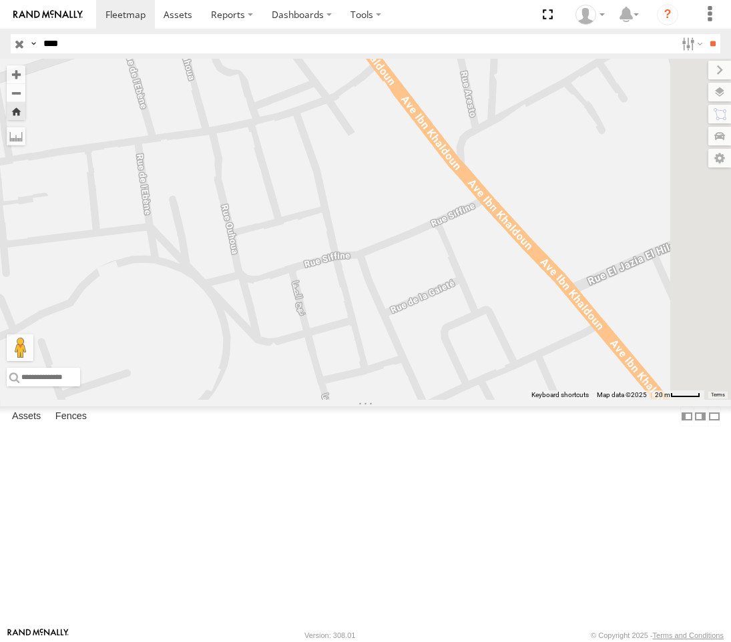
drag, startPoint x: 529, startPoint y: 331, endPoint x: 224, endPoint y: 208, distance: 328.9
click at [233, 224] on main "← Move left → Move right ↑ Move up ↓ Move down + Zoom in - Zoom out Home Jump l…" at bounding box center [365, 343] width 731 height 569
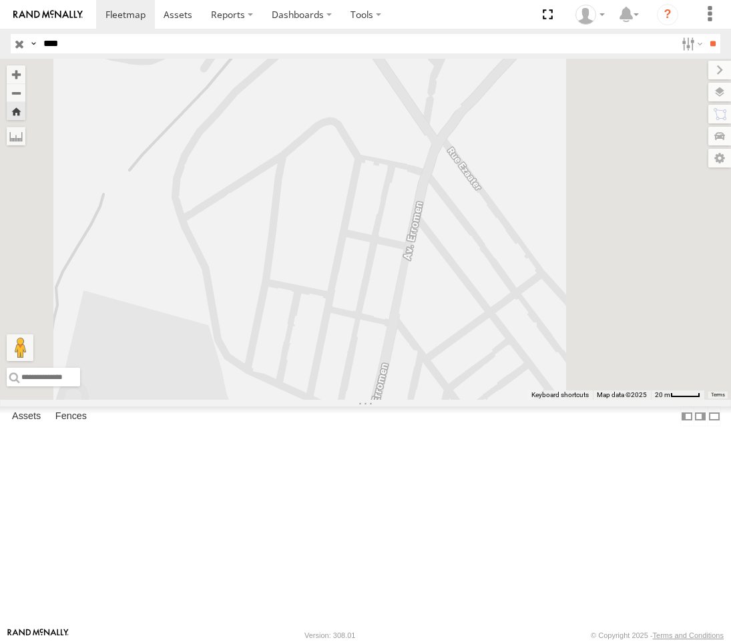
click at [0, 0] on div "247 TU 7028 [GEOGRAPHIC_DATA] branch" at bounding box center [0, 0] width 0 height 0
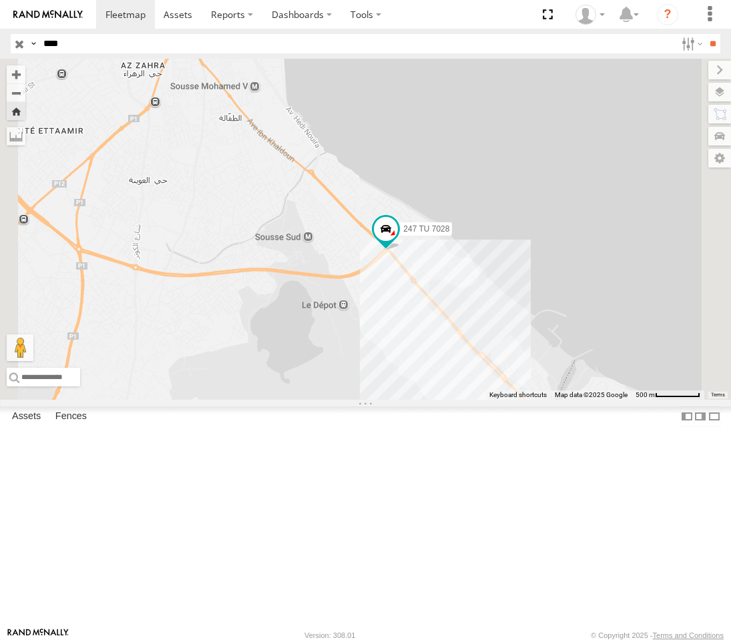
click at [0, 0] on div "247 TU 7028 [GEOGRAPHIC_DATA] branch" at bounding box center [0, 0] width 0 height 0
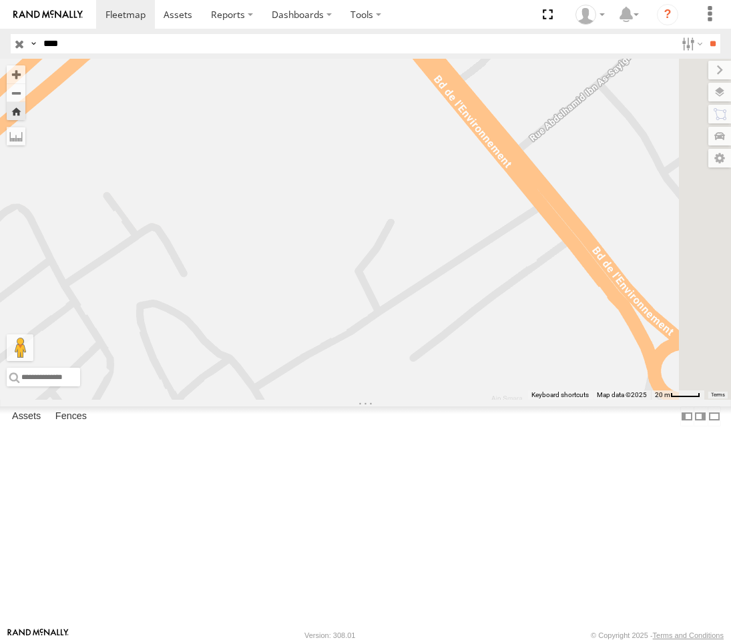
drag, startPoint x: 668, startPoint y: 544, endPoint x: 545, endPoint y: 192, distance: 373.5
click at [545, 192] on div "247 TU 7028" at bounding box center [365, 229] width 731 height 341
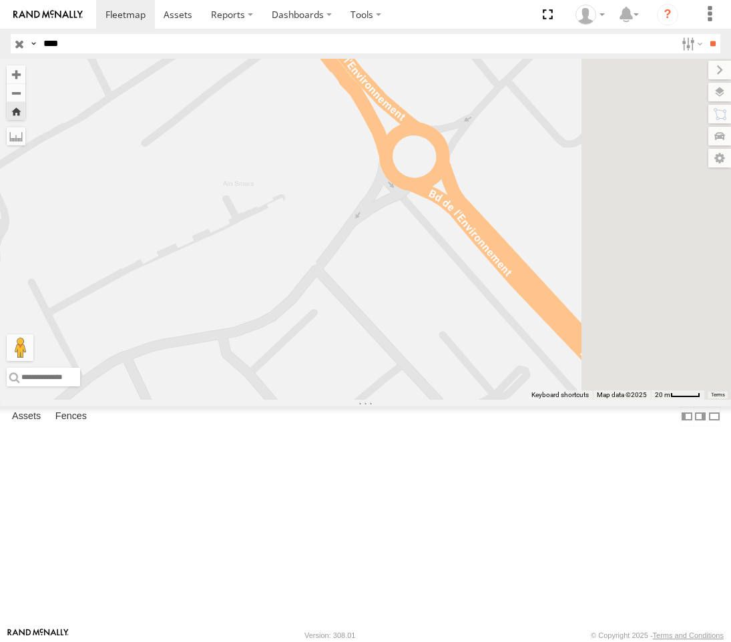
drag, startPoint x: 599, startPoint y: 348, endPoint x: 393, endPoint y: 320, distance: 208.1
click at [393, 320] on div "247 TU 7028" at bounding box center [365, 229] width 731 height 341
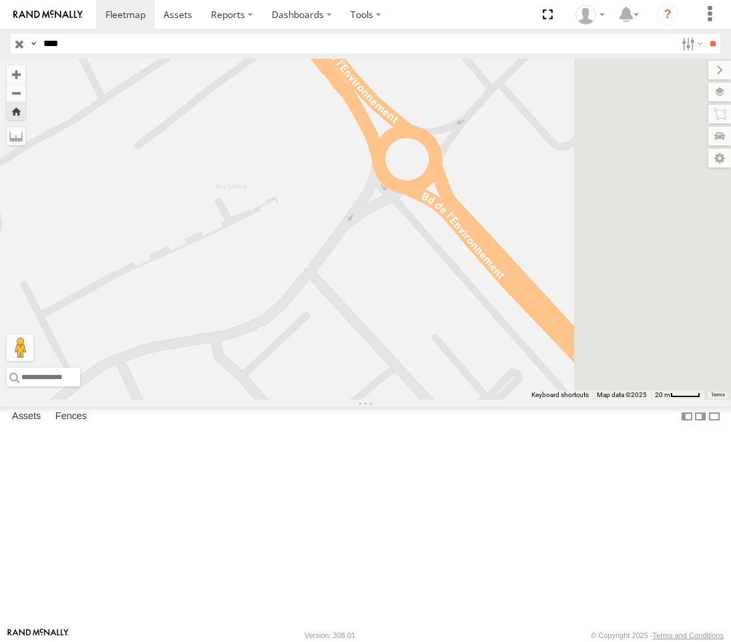
drag, startPoint x: 494, startPoint y: 451, endPoint x: 795, endPoint y: 402, distance: 305.0
click at [730, 402] on html at bounding box center [365, 321] width 731 height 642
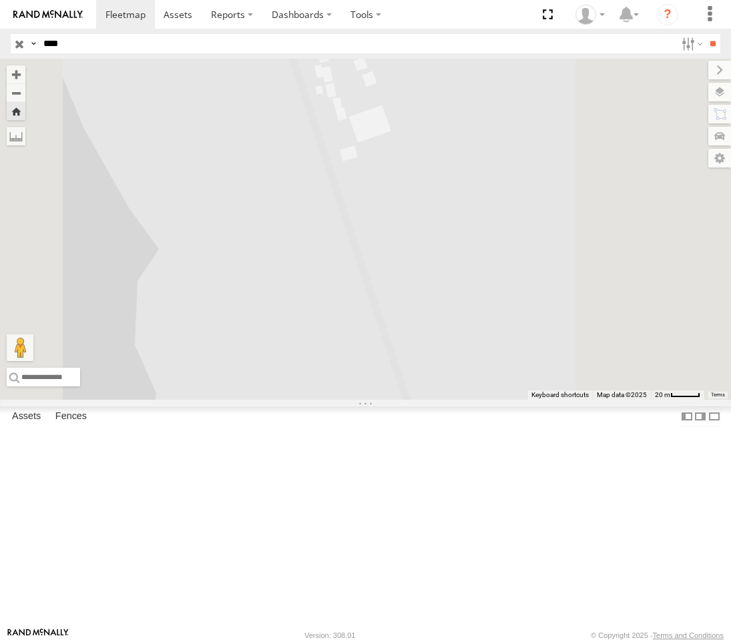
click at [0, 0] on div "247 TU 7028 [GEOGRAPHIC_DATA] branch" at bounding box center [0, 0] width 0 height 0
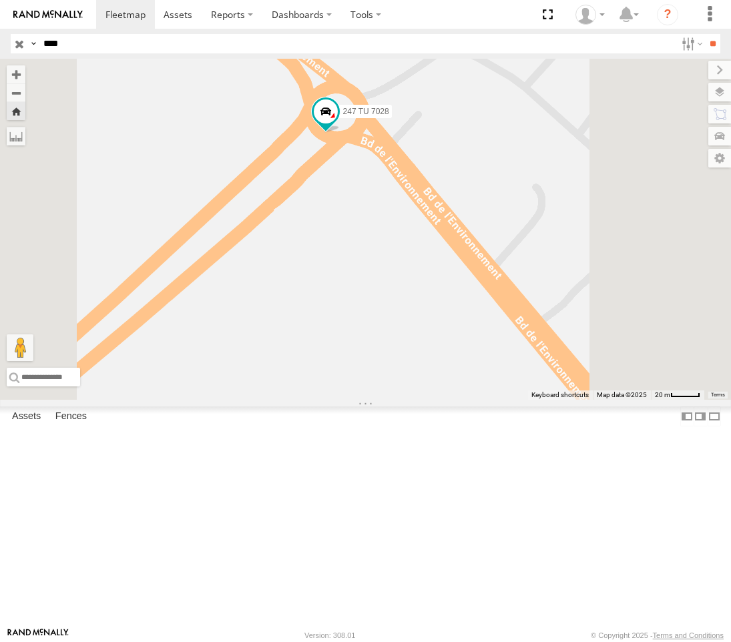
drag, startPoint x: 553, startPoint y: 394, endPoint x: 527, endPoint y: 346, distance: 54.7
click at [532, 352] on div "247 TU 7028" at bounding box center [365, 229] width 731 height 341
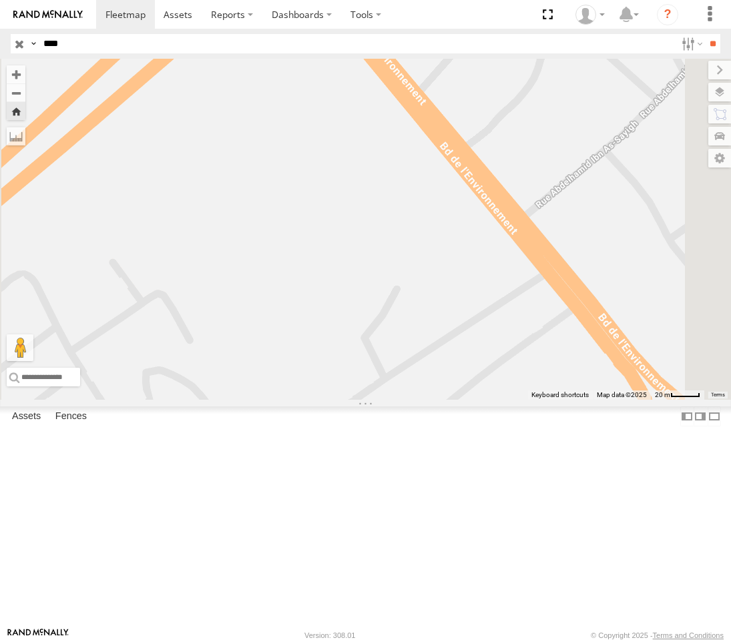
drag, startPoint x: 553, startPoint y: 427, endPoint x: 410, endPoint y: 263, distance: 217.7
click at [423, 278] on div "247 TU 7028" at bounding box center [365, 229] width 731 height 341
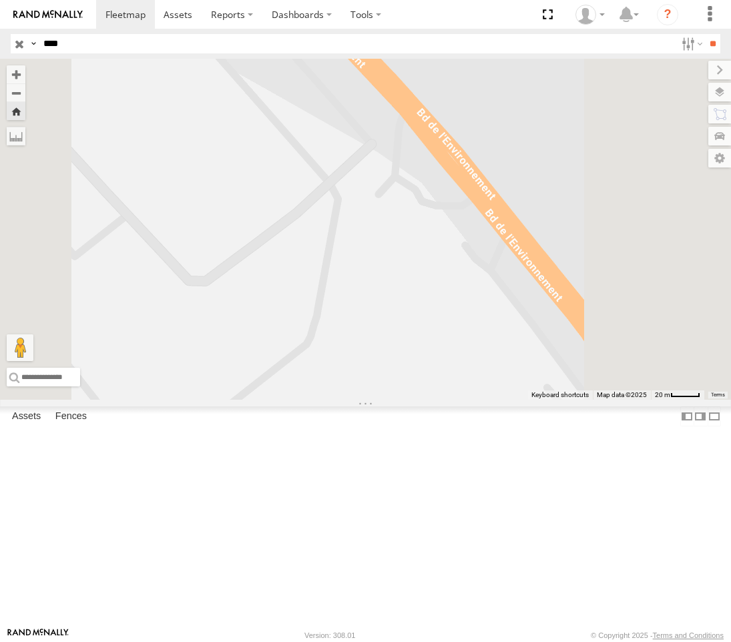
drag, startPoint x: 453, startPoint y: 282, endPoint x: 518, endPoint y: 192, distance: 111.0
click at [496, 207] on div "247 TU 7028" at bounding box center [365, 229] width 731 height 341
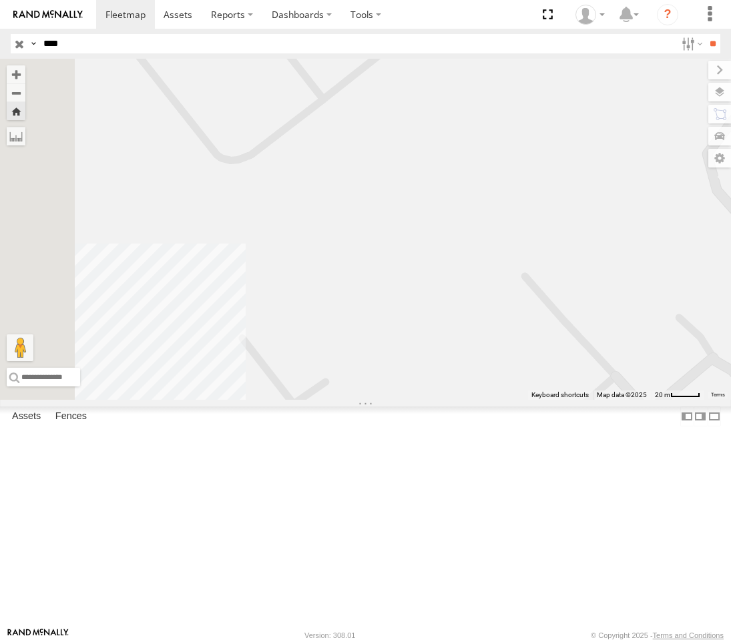
drag, startPoint x: 518, startPoint y: 292, endPoint x: 687, endPoint y: 244, distance: 175.6
click at [687, 244] on div "247 TU 7028" at bounding box center [365, 229] width 731 height 341
